Goal: Check status

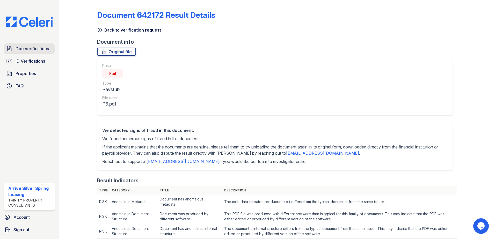
click at [31, 49] on span "Doc Verifications" at bounding box center [32, 49] width 33 height 6
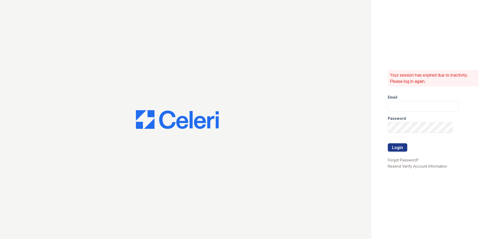
click at [30, 57] on div at bounding box center [186, 119] width 372 height 239
type input "[EMAIL_ADDRESS][DOMAIN_NAME]"
click at [398, 145] on button "Login" at bounding box center [397, 148] width 19 height 8
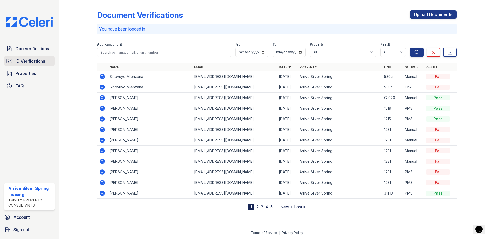
click at [33, 63] on span "ID Verifications" at bounding box center [31, 61] width 30 height 6
